Goal: Task Accomplishment & Management: Use online tool/utility

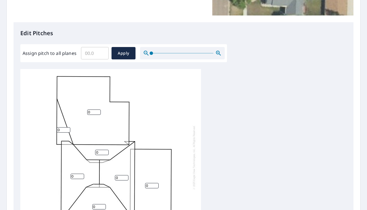
scroll to position [169, 0]
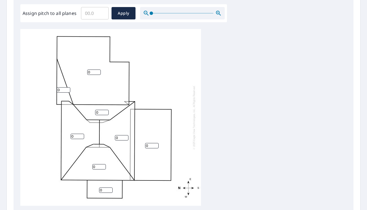
drag, startPoint x: 148, startPoint y: 146, endPoint x: 143, endPoint y: 147, distance: 4.3
click at [143, 147] on div "0 0 0 0 0 0 0 0" at bounding box center [110, 117] width 181 height 177
type input "6"
click at [97, 12] on input "Assign pitch to all planes" at bounding box center [95, 13] width 28 height 16
type input "6"
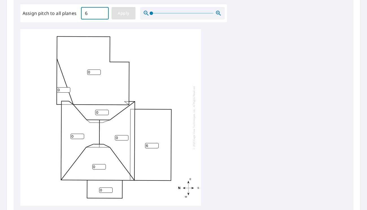
click at [127, 16] on span "Apply" at bounding box center [123, 13] width 15 height 7
type input "6"
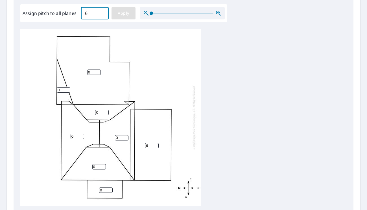
type input "6"
drag, startPoint x: 63, startPoint y: 91, endPoint x: 45, endPoint y: 92, distance: 17.9
click at [45, 92] on div "6 6 6 6 6 6 6 6" at bounding box center [110, 117] width 181 height 177
type input "1"
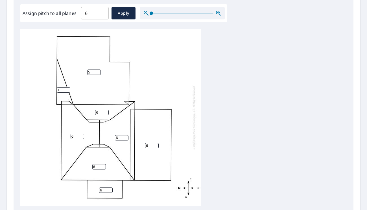
drag, startPoint x: 96, startPoint y: 73, endPoint x: 73, endPoint y: 73, distance: 22.6
click at [87, 73] on input "5" at bounding box center [94, 72] width 14 height 5
drag, startPoint x: 90, startPoint y: 71, endPoint x: 59, endPoint y: 77, distance: 31.5
click at [59, 77] on div "5 6 6 6 6 6 6 1" at bounding box center [110, 117] width 181 height 177
type input "2"
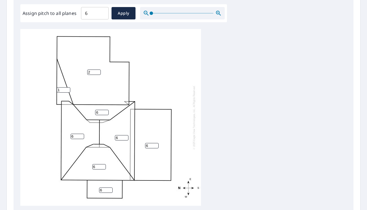
drag, startPoint x: 63, startPoint y: 91, endPoint x: 46, endPoint y: 93, distance: 17.6
click at [46, 93] on div "2 6 6 6 6 6 6 1" at bounding box center [110, 117] width 181 height 177
type input "2"
drag, startPoint x: 149, startPoint y: 147, endPoint x: 138, endPoint y: 149, distance: 11.4
click at [138, 149] on div "2 6 6 6 6 6 6 2" at bounding box center [110, 117] width 181 height 177
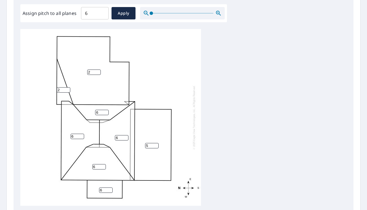
type input "5"
drag, startPoint x: 102, startPoint y: 190, endPoint x: 84, endPoint y: 192, distance: 17.3
click at [84, 192] on div "2 5 6 6 6 6 6 2" at bounding box center [110, 117] width 181 height 177
type input "5"
click at [244, 116] on div "2 5 6 6 6 6 5 2" at bounding box center [183, 117] width 326 height 177
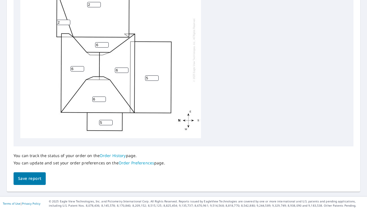
scroll to position [236, 0]
click at [39, 179] on span "Save report" at bounding box center [29, 178] width 23 height 7
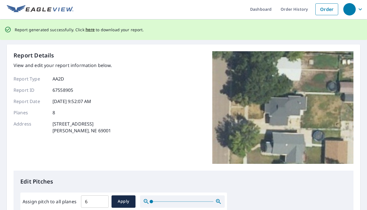
scroll to position [0, 0]
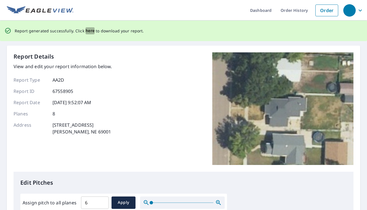
click at [88, 32] on span "here" at bounding box center [89, 30] width 9 height 7
